Goal: Information Seeking & Learning: Understand process/instructions

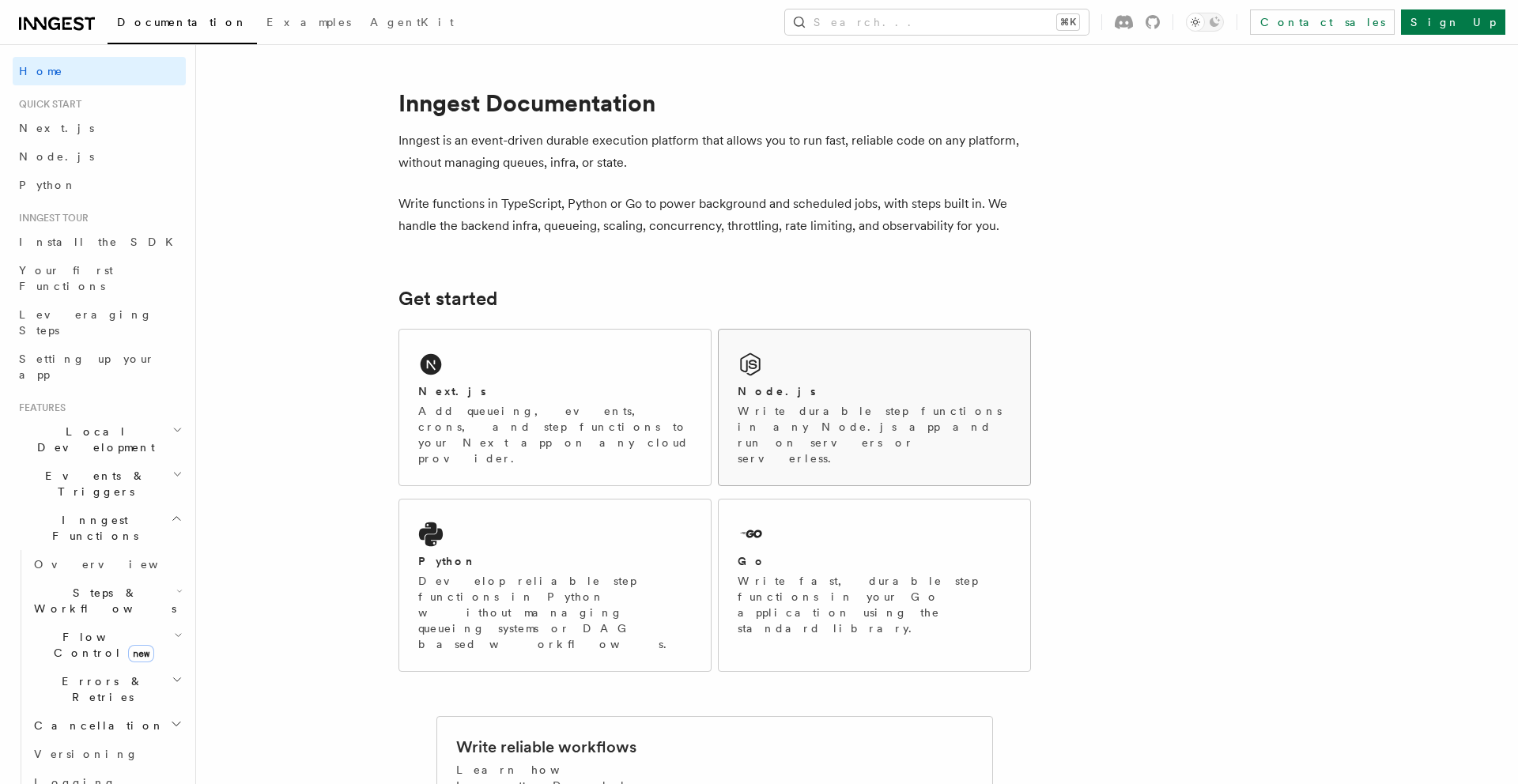
click at [761, 367] on icon at bounding box center [751, 364] width 25 height 25
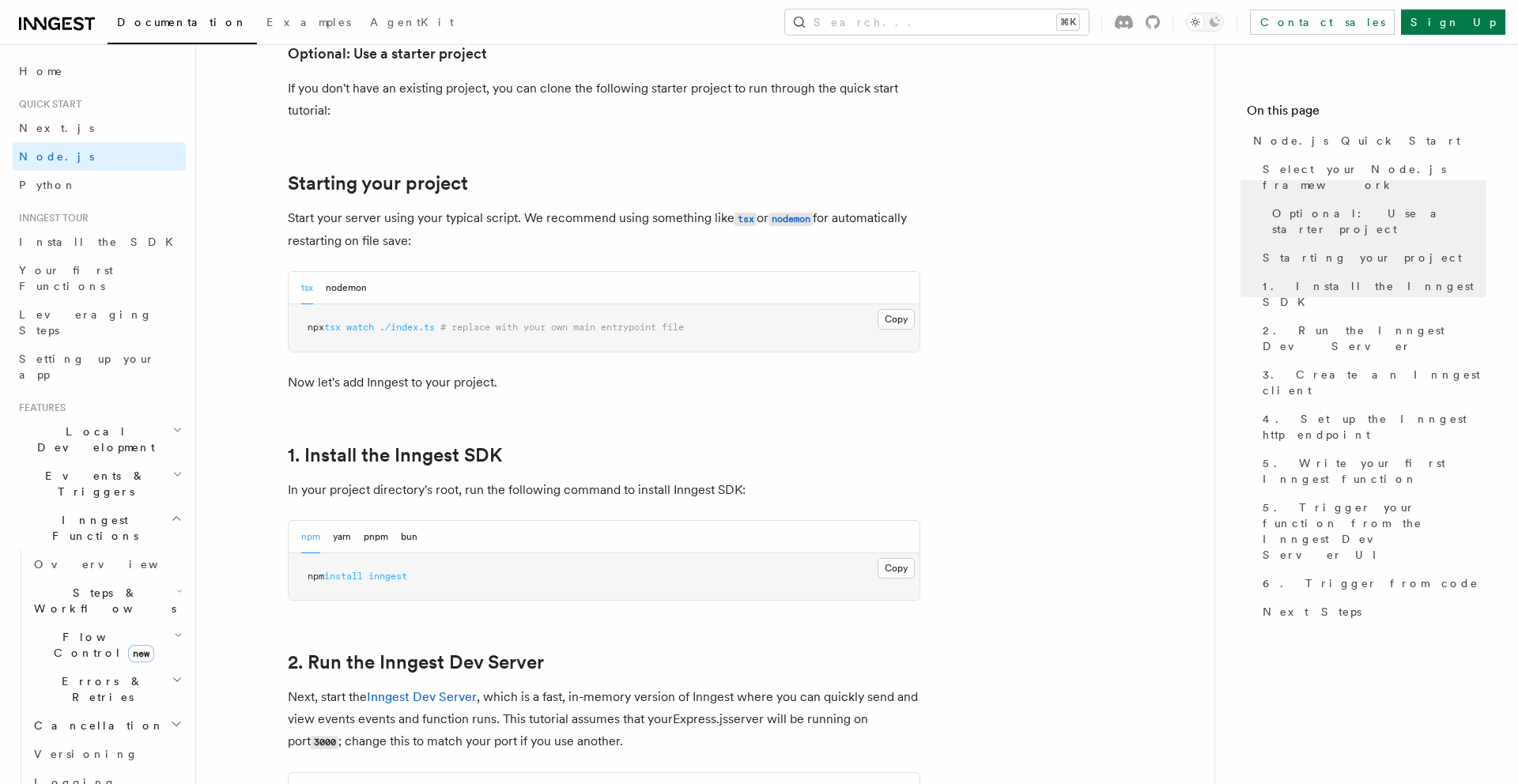
scroll to position [648, 0]
click at [355, 283] on button "nodemon" at bounding box center [347, 287] width 41 height 33
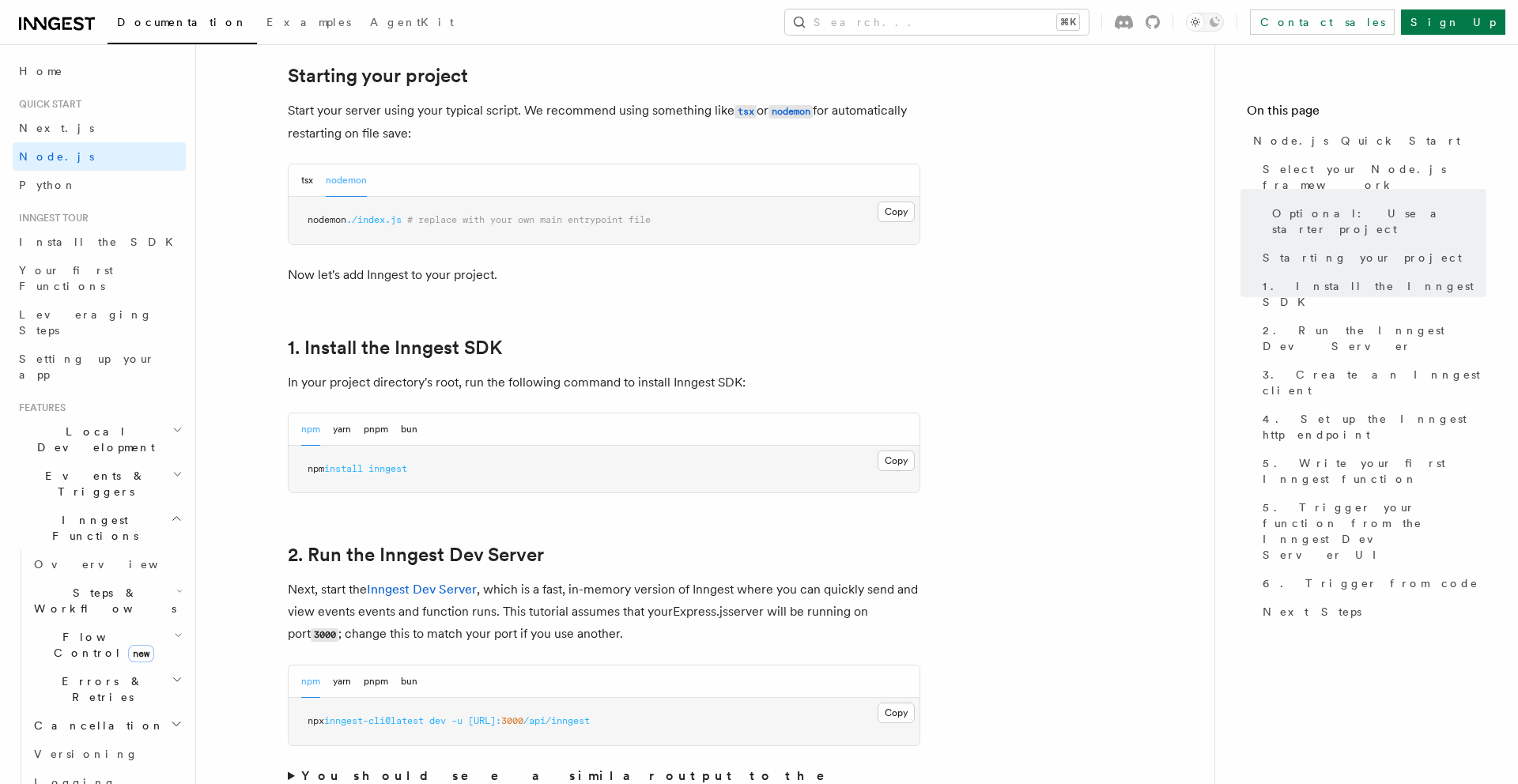
scroll to position [772, 0]
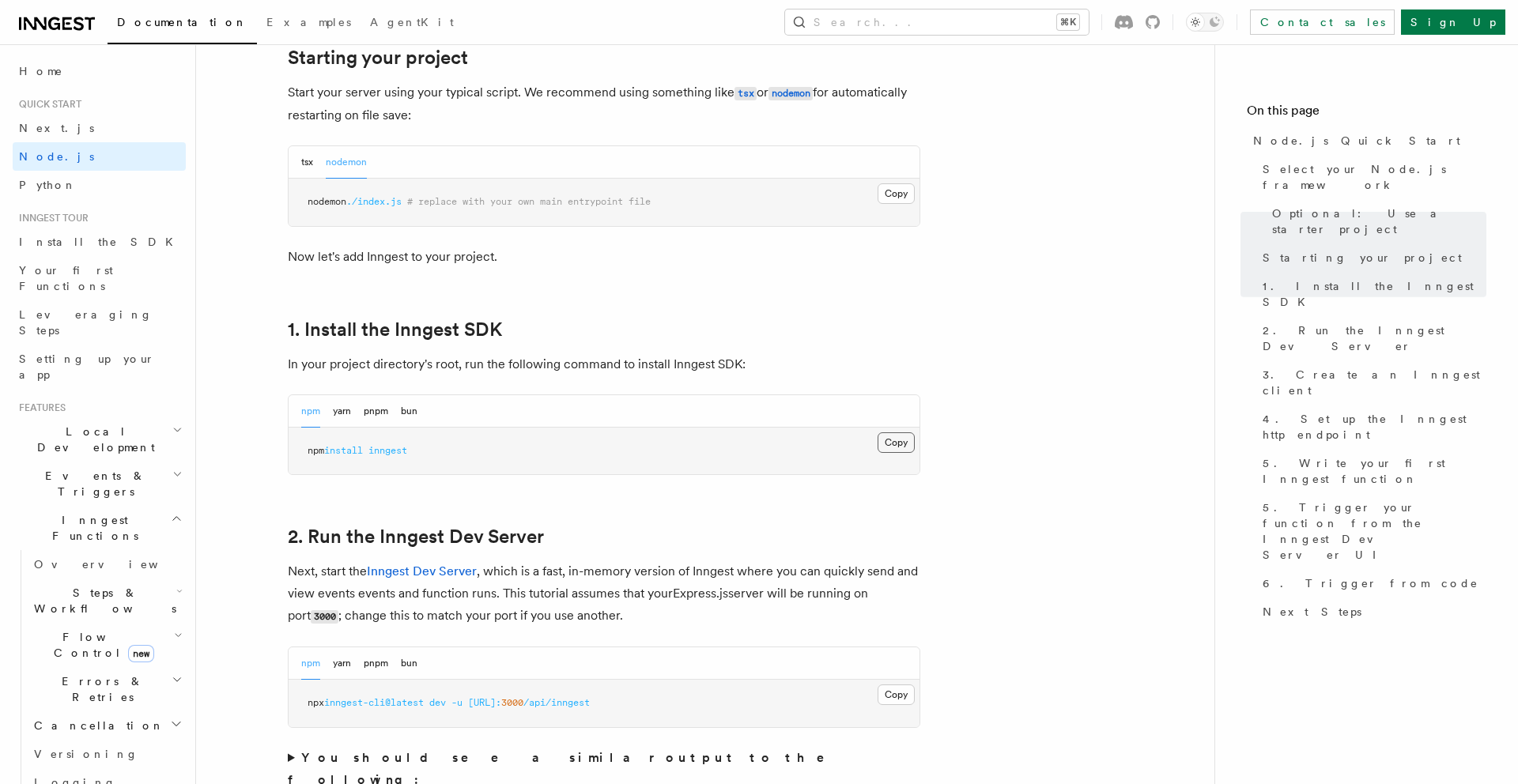
click at [896, 446] on button "Copy Copied" at bounding box center [896, 443] width 37 height 21
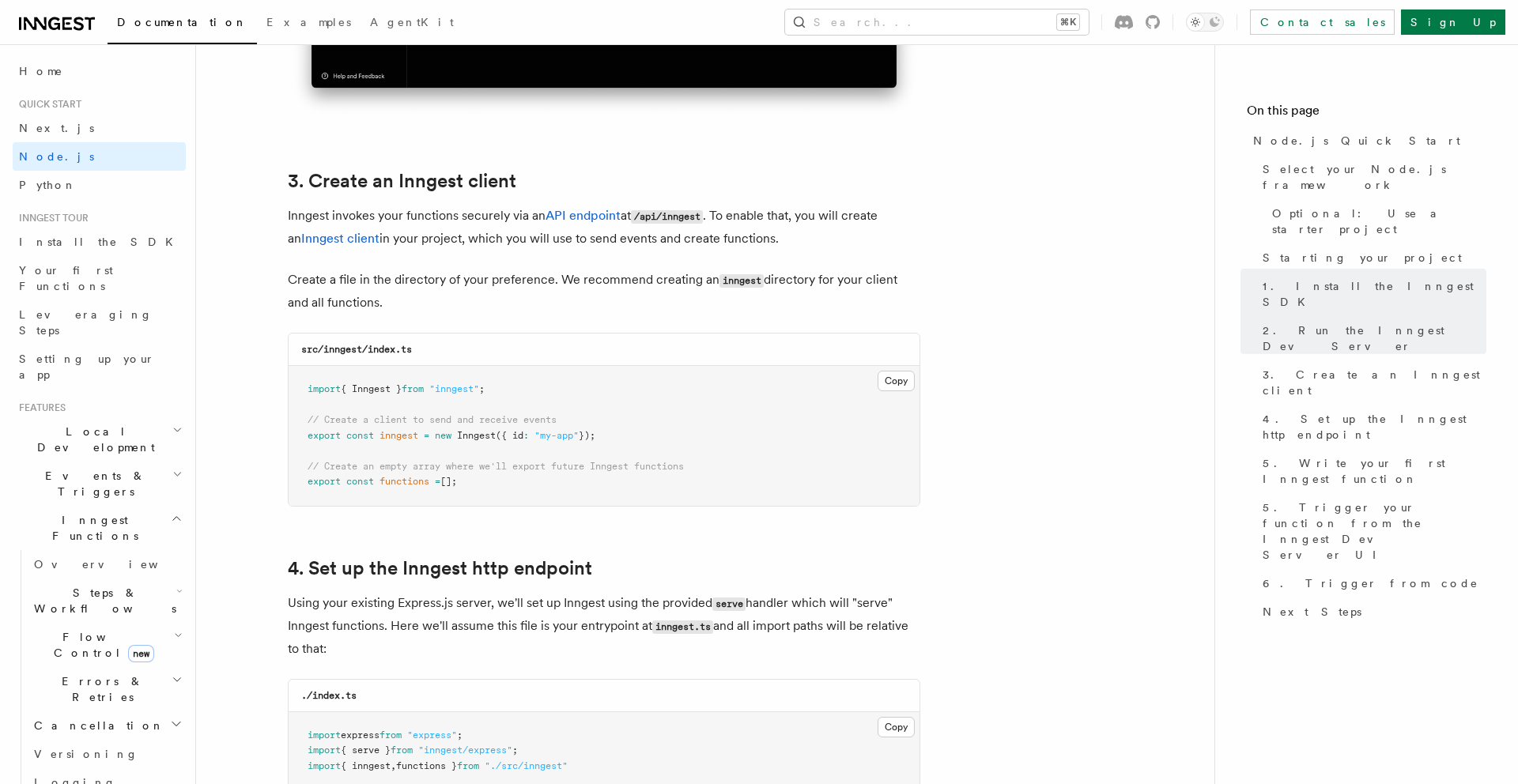
scroll to position [1910, 0]
click at [879, 387] on button "Copy Copied" at bounding box center [896, 379] width 37 height 21
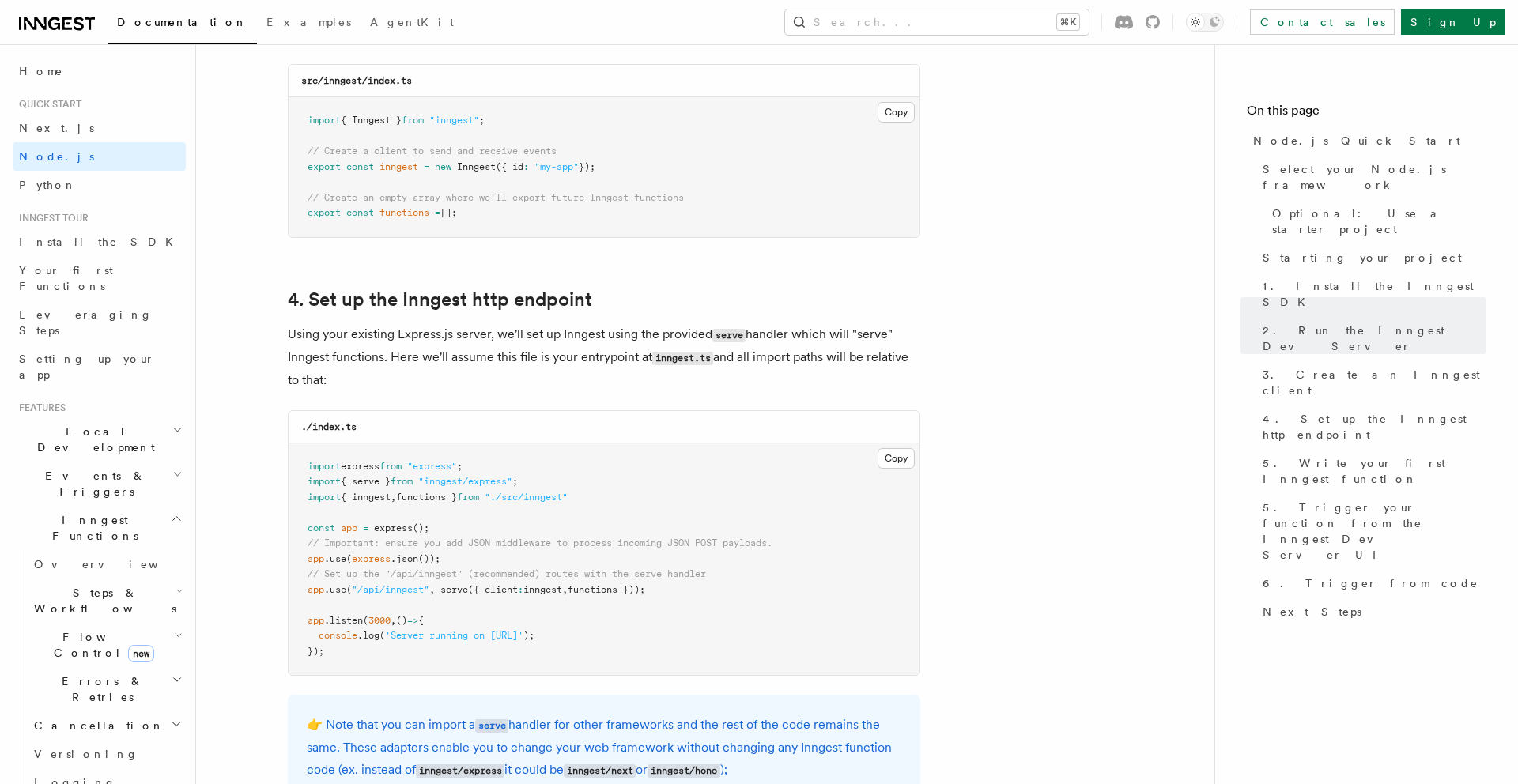
scroll to position [2179, 0]
drag, startPoint x: 601, startPoint y: 492, endPoint x: 307, endPoint y: 498, distance: 294.1
click at [307, 498] on pre "import express from "express" ; import { serve } from "inngest/express" ; impor…" at bounding box center [604, 558] width 631 height 233
copy span "import { inngest , functions } from "./src/inngest""
drag, startPoint x: 446, startPoint y: 585, endPoint x: 653, endPoint y: 589, distance: 207.0
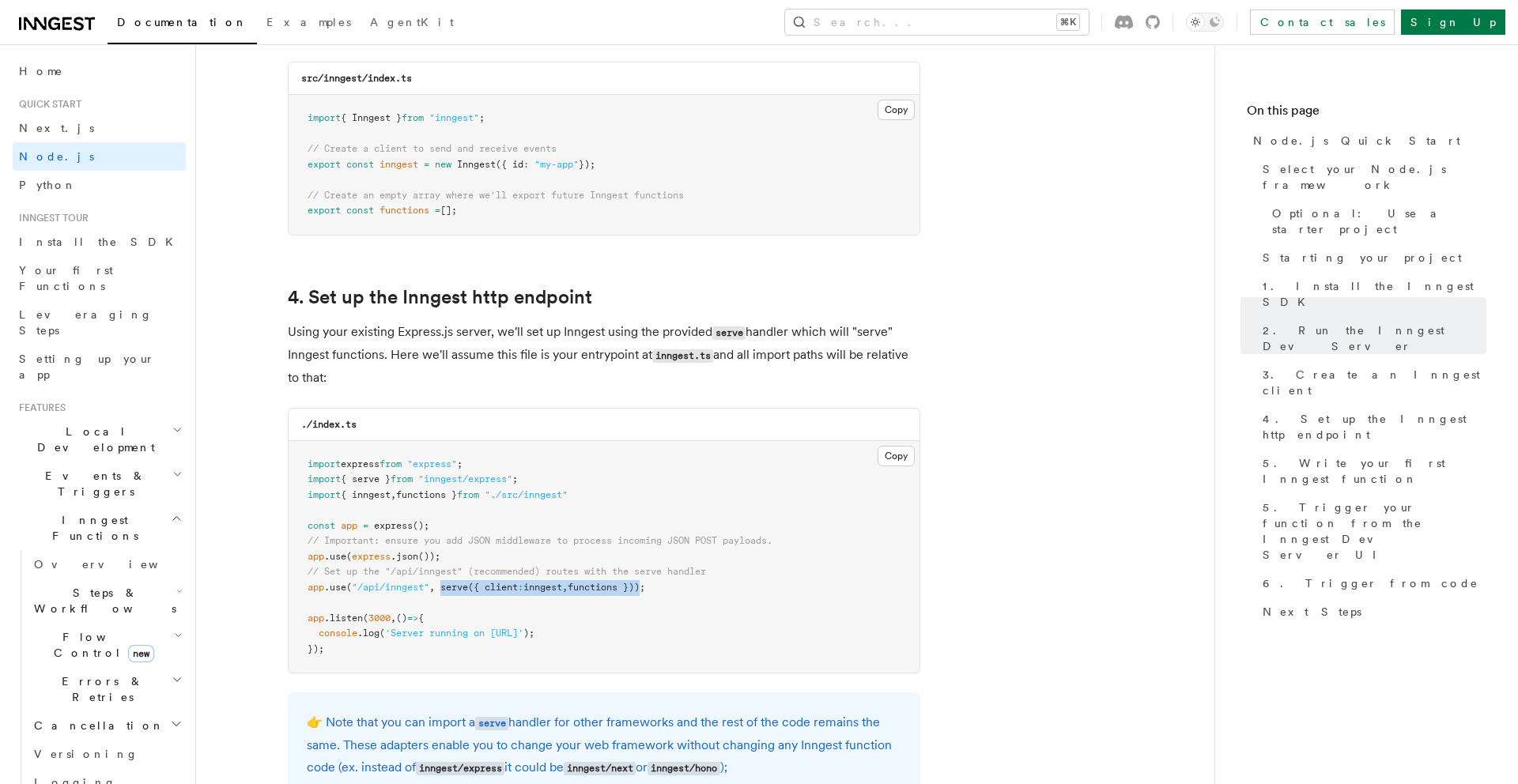
click at [645, 589] on span "app .use ( "/api/inngest" , serve ({ client : inngest , functions }));" at bounding box center [477, 587] width 338 height 11
copy span "serve ({ client : inngest , functions })"
click at [550, 475] on pre "import express from "express" ; import { serve } from "inngest/express" ; impor…" at bounding box center [604, 558] width 631 height 233
click at [558, 475] on pre "import express from "express" ; import { serve } from "inngest/express" ; impor…" at bounding box center [604, 558] width 631 height 233
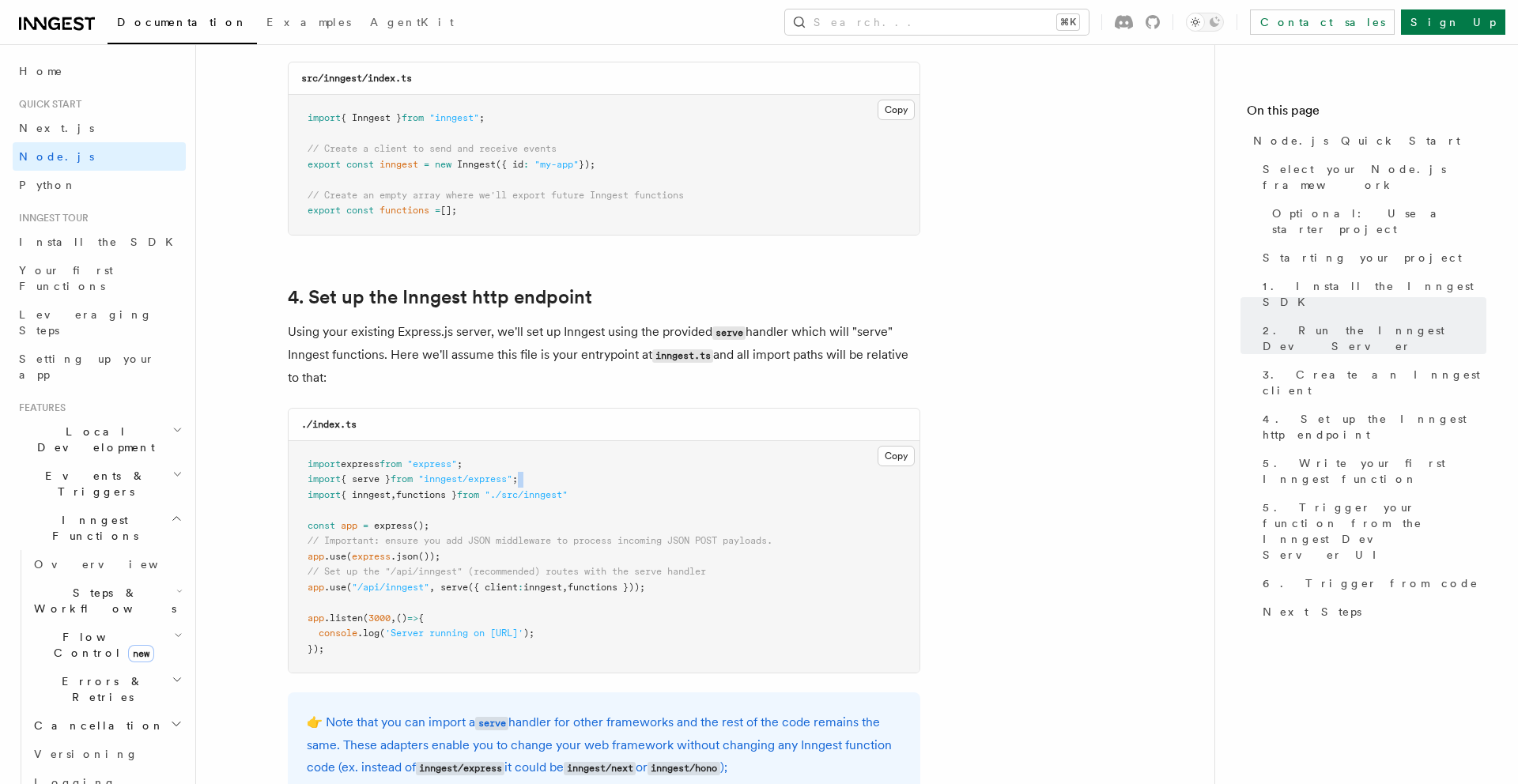
click at [558, 475] on pre "import express from "express" ; import { serve } from "inngest/express" ; impor…" at bounding box center [604, 558] width 631 height 233
copy code "import { serve } from "inngest/express" ;"
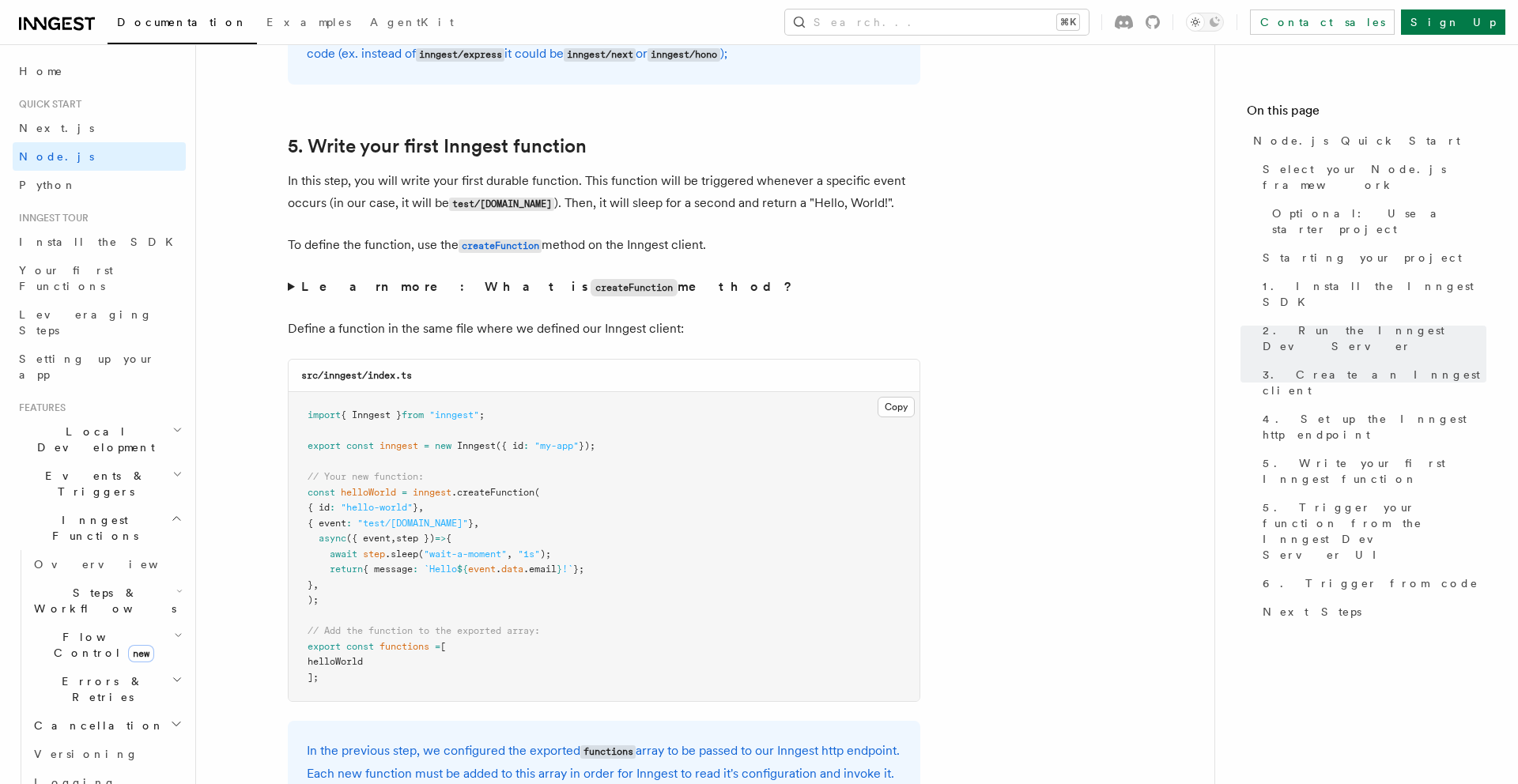
scroll to position [2899, 0]
